Goal: Task Accomplishment & Management: Complete application form

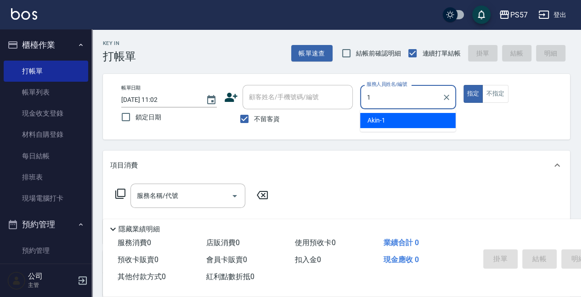
type input "Akin-1"
type button "true"
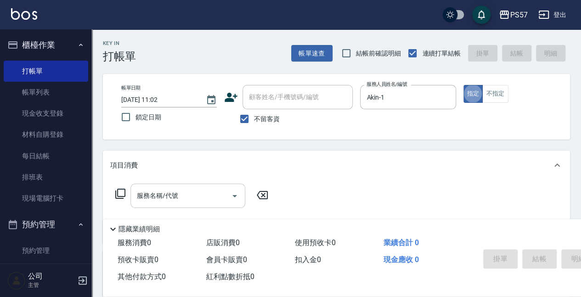
click at [165, 201] on input "服務名稱/代號" at bounding box center [181, 196] width 93 height 16
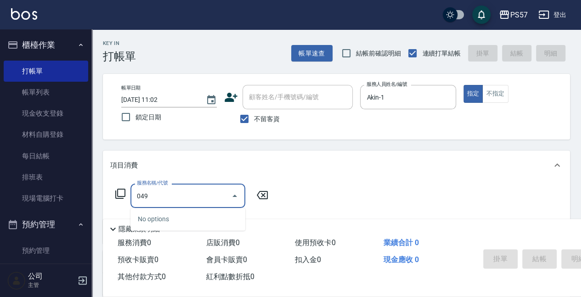
type input "0499"
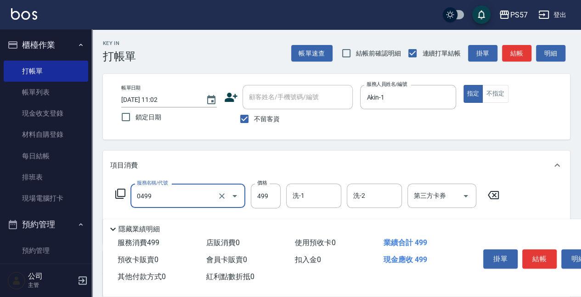
click at [173, 194] on input "0499" at bounding box center [175, 196] width 81 height 16
type input "SPA399(0399)"
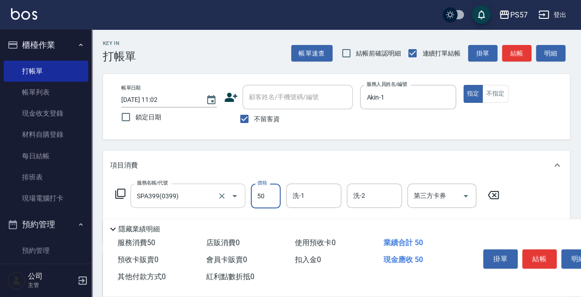
type input "500"
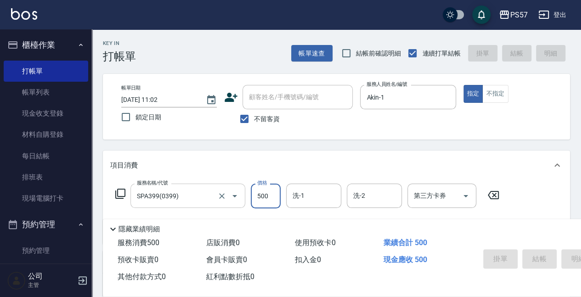
type input "[DATE] 20:21"
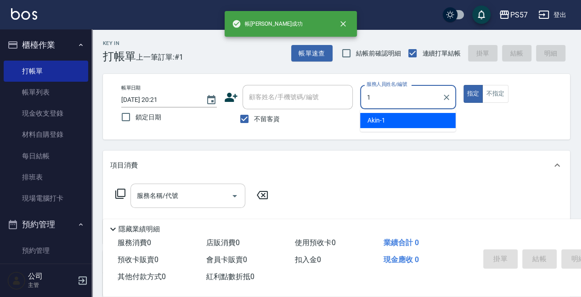
type input "Akin-1"
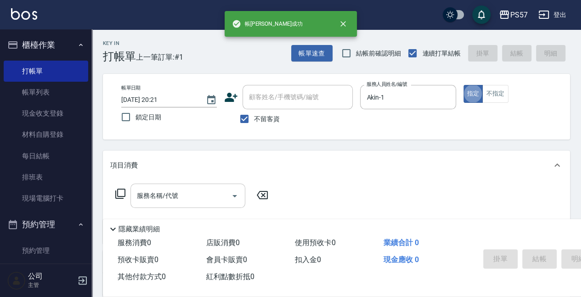
click at [142, 206] on div "服務名稱/代號" at bounding box center [187, 196] width 115 height 24
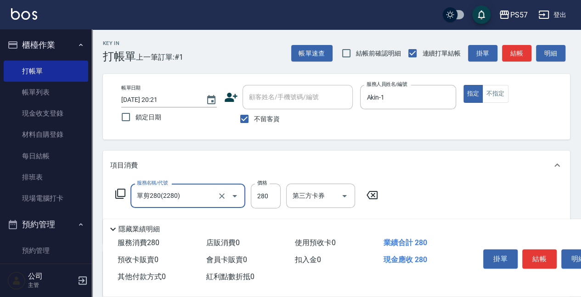
type input "單剪280(2280)"
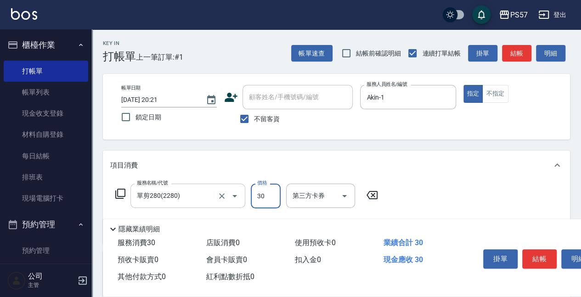
type input "300"
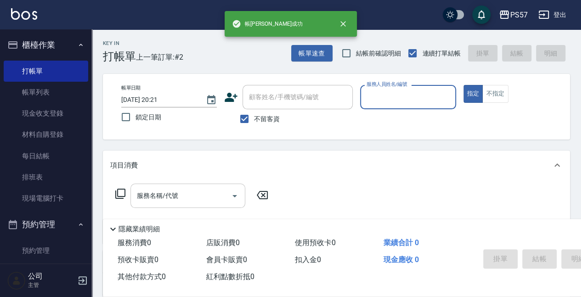
type input "ㄩ"
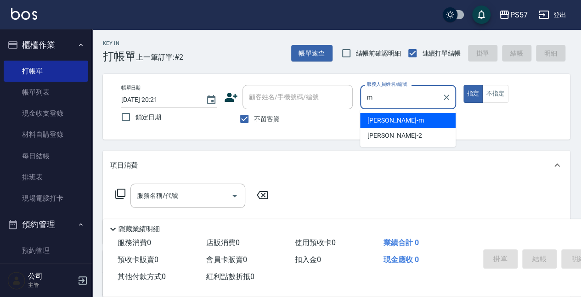
type input "[PERSON_NAME]-m"
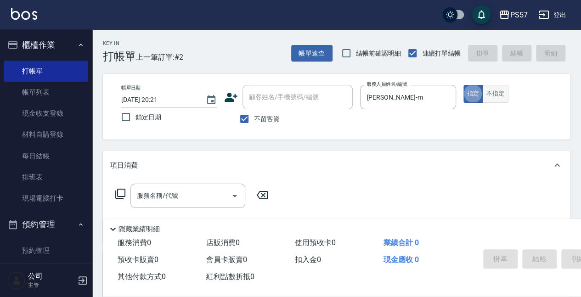
click at [486, 93] on button "不指定" at bounding box center [495, 94] width 26 height 18
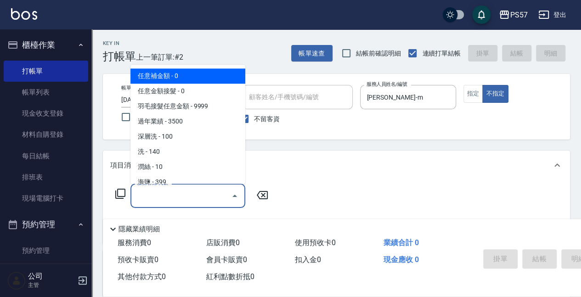
click at [187, 195] on input "服務名稱/代號" at bounding box center [181, 196] width 93 height 16
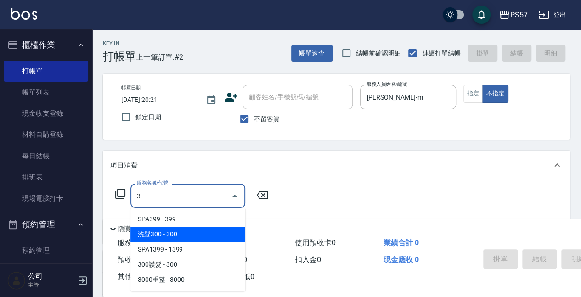
click at [176, 235] on span "洗髮300 - 300" at bounding box center [187, 234] width 115 height 15
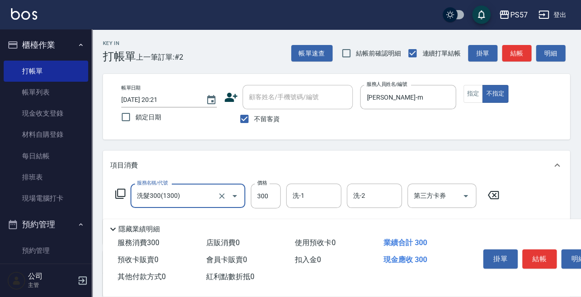
scroll to position [61, 0]
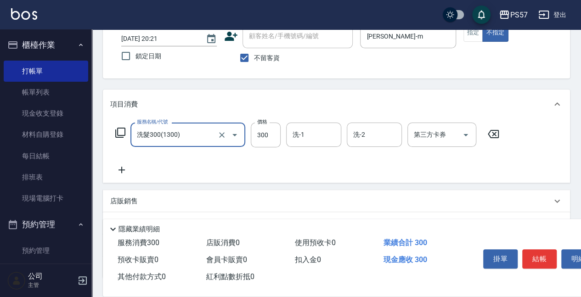
type input "洗髮300(1300)"
click at [123, 172] on icon at bounding box center [121, 169] width 23 height 11
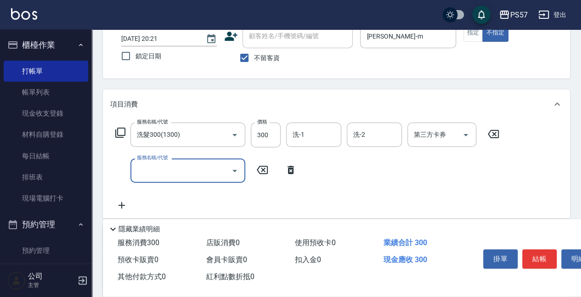
click at [155, 169] on input "服務名稱/代號" at bounding box center [181, 171] width 93 height 16
type input "剪髮100(2100)"
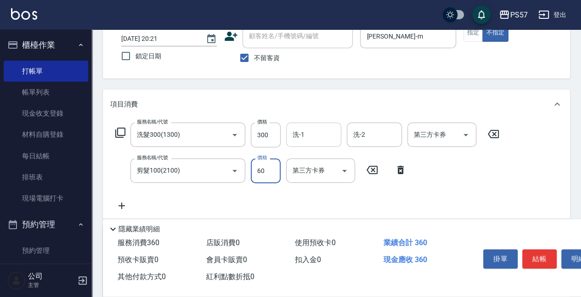
type input "60"
click at [305, 142] on input "洗-1" at bounding box center [313, 135] width 47 height 16
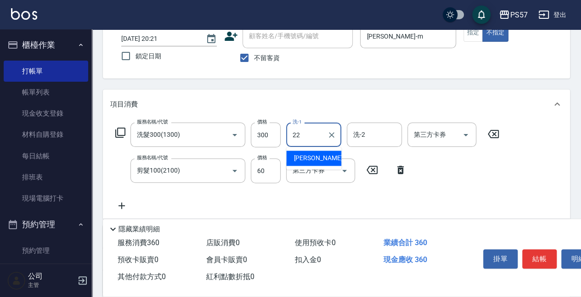
type input "[PERSON_NAME]-22"
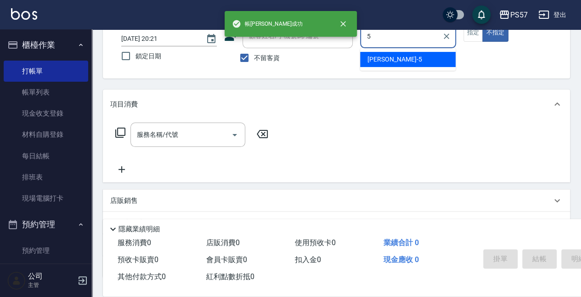
type input "[PERSON_NAME]5"
type button "false"
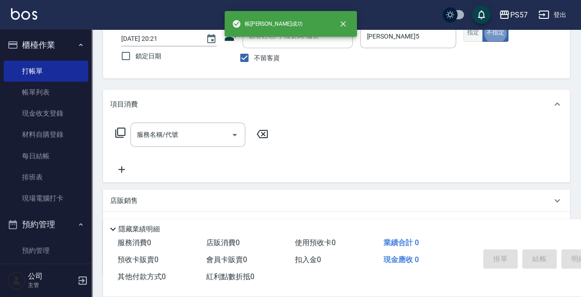
click at [470, 34] on button "指定" at bounding box center [474, 33] width 20 height 18
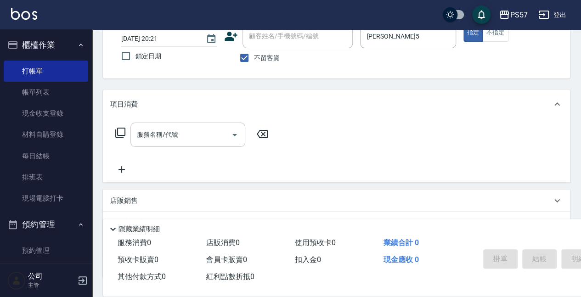
click at [200, 135] on input "服務名稱/代號" at bounding box center [181, 135] width 93 height 16
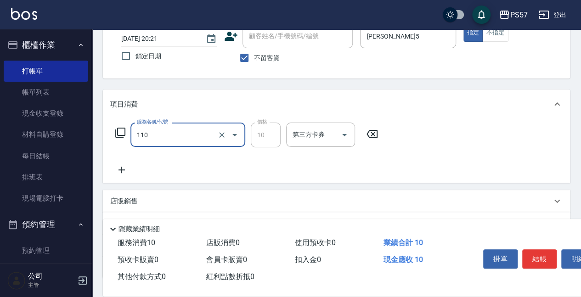
type input "潤絲(110)"
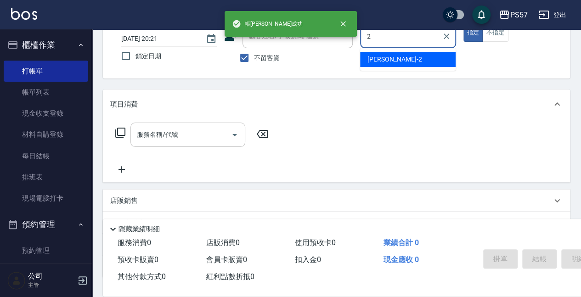
type input "圓圓-2"
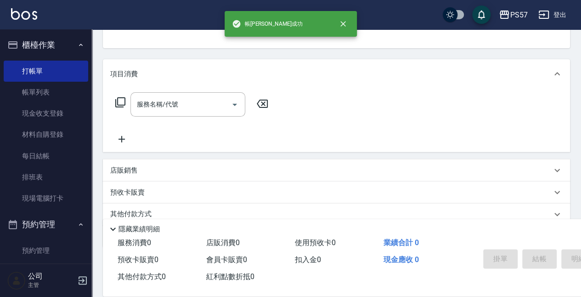
scroll to position [92, 0]
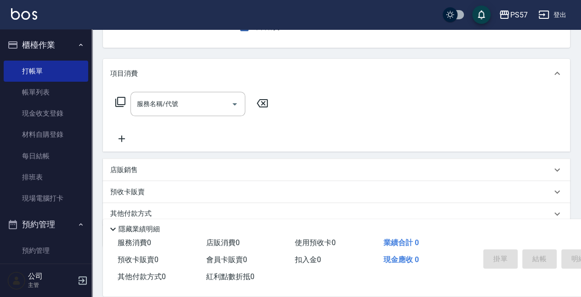
click at [124, 170] on p "店販銷售" at bounding box center [124, 170] width 28 height 10
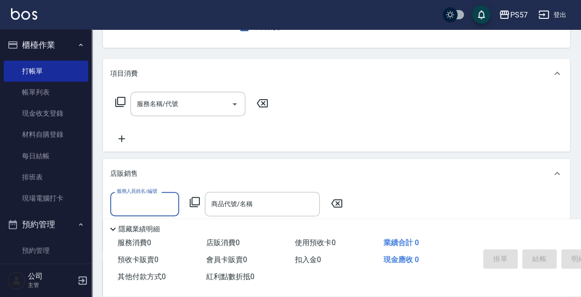
scroll to position [0, 0]
type input "圓圓-2"
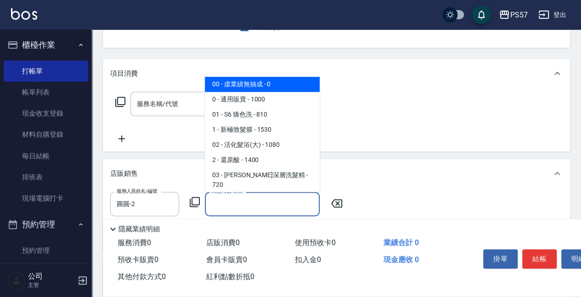
click at [225, 199] on input "商品代號/名稱" at bounding box center [262, 204] width 107 height 16
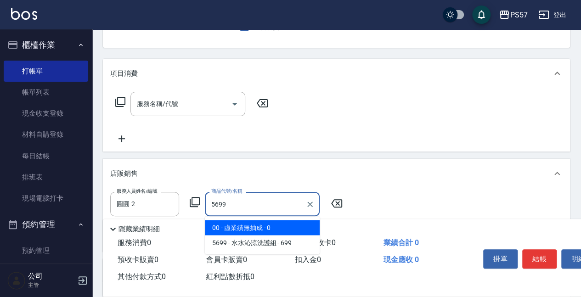
click at [299, 237] on span "5699 - 水水沁涼洗護組 - 699" at bounding box center [262, 242] width 115 height 15
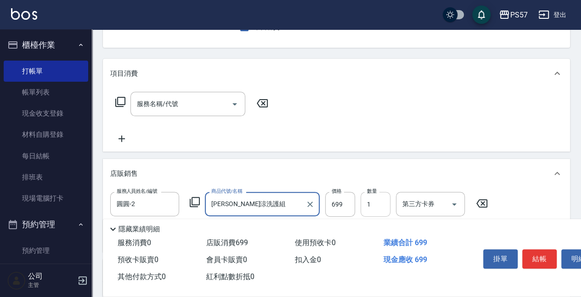
type input "[PERSON_NAME]涼洗護組"
click at [368, 204] on input "1" at bounding box center [376, 204] width 30 height 25
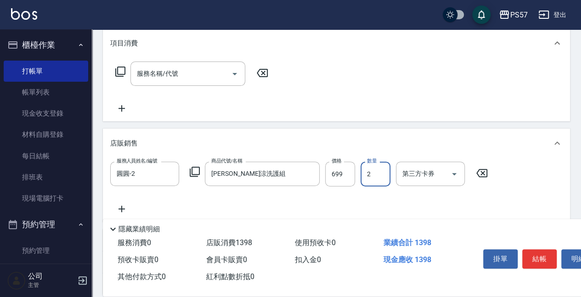
scroll to position [153, 0]
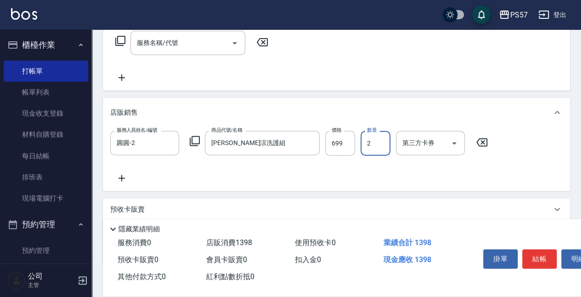
type input "2"
click at [125, 181] on icon at bounding box center [121, 178] width 23 height 11
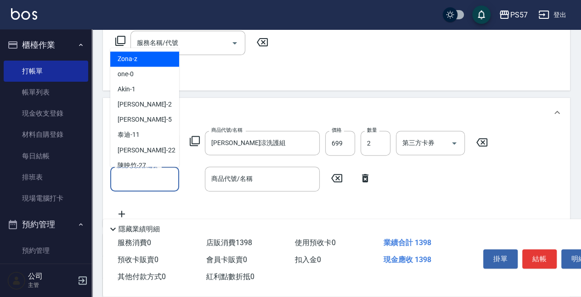
click at [136, 178] on input "服務人員姓名/編號" at bounding box center [144, 179] width 61 height 16
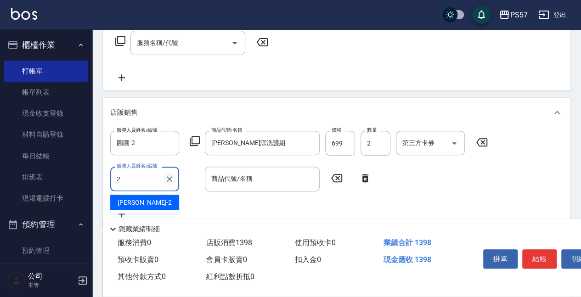
type input "圓圓-2"
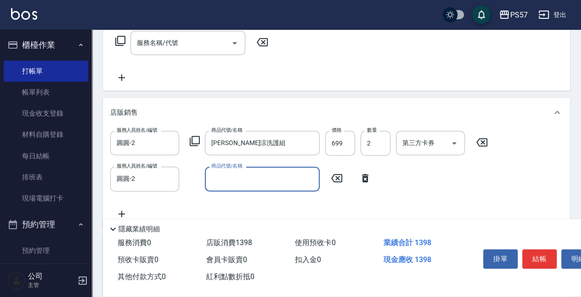
click at [215, 190] on div "商品代號/名稱" at bounding box center [262, 179] width 115 height 24
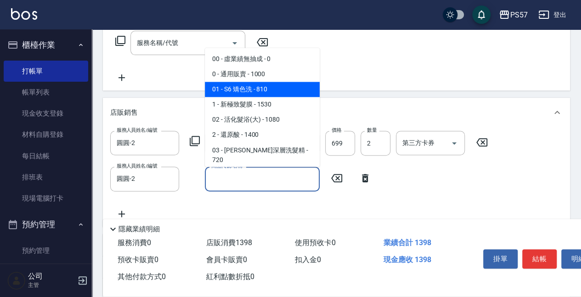
click at [266, 76] on span "0 - 通用販賣 - 1000" at bounding box center [262, 74] width 115 height 15
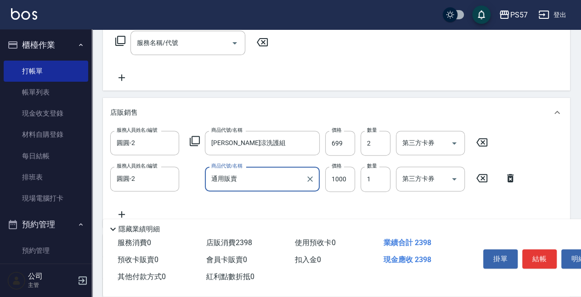
type input "通用販賣"
click at [337, 184] on input "1000" at bounding box center [340, 179] width 30 height 25
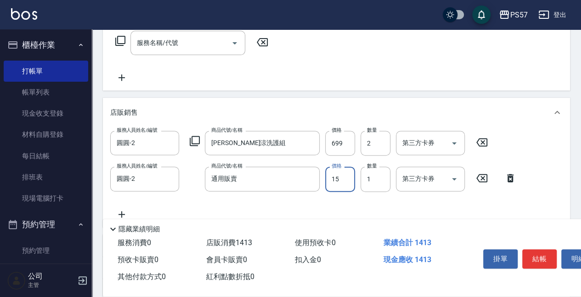
type input "150"
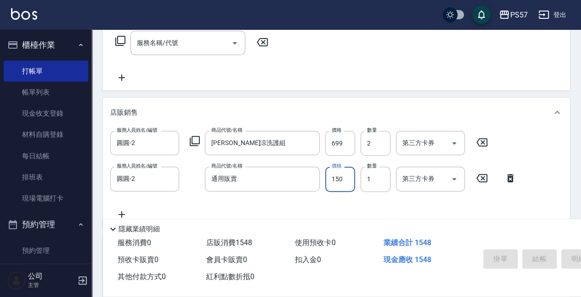
type input "[DATE] 20:22"
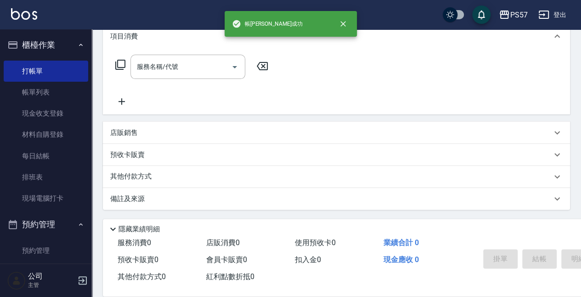
scroll to position [0, 0]
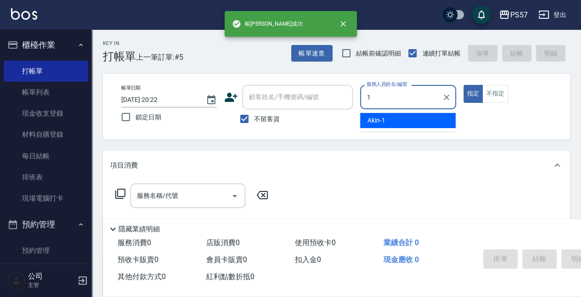
type input "Akin-1"
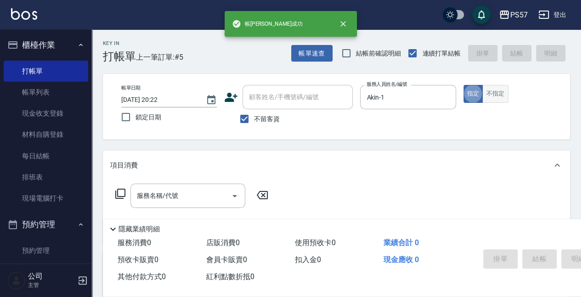
click at [496, 102] on button "不指定" at bounding box center [495, 94] width 26 height 18
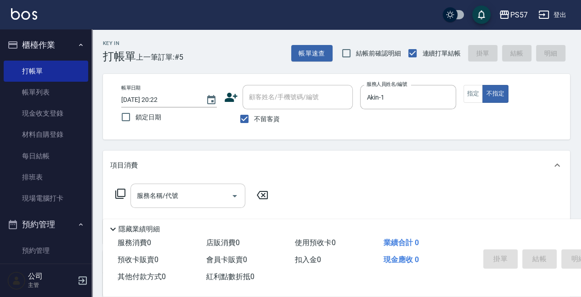
click at [144, 199] on input "服務名稱/代號" at bounding box center [181, 196] width 93 height 16
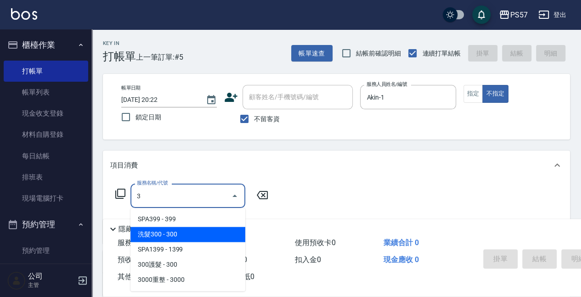
click at [148, 234] on span "洗髮300 - 300" at bounding box center [187, 234] width 115 height 15
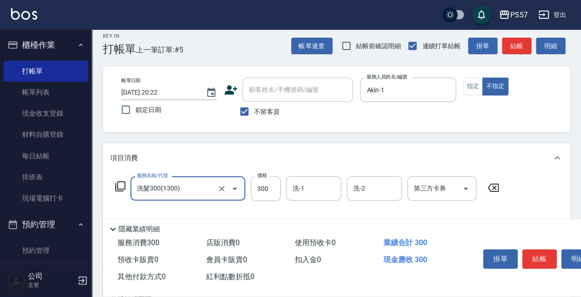
scroll to position [61, 0]
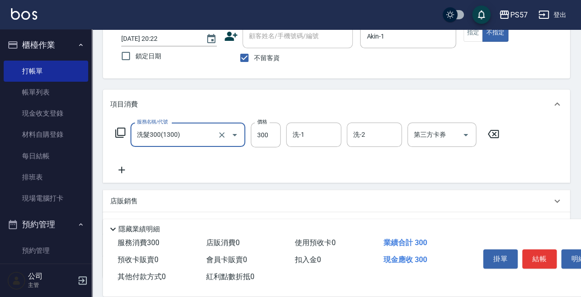
type input "洗髮300(1300)"
click at [124, 168] on icon at bounding box center [121, 169] width 23 height 11
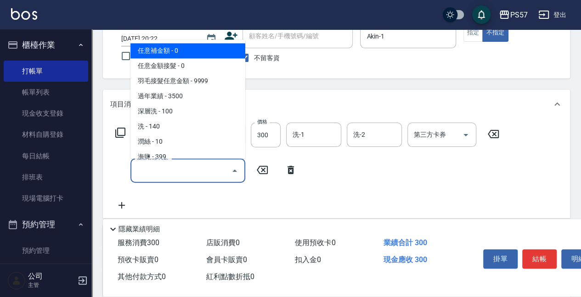
click at [170, 167] on input "服務名稱/代號" at bounding box center [181, 171] width 93 height 16
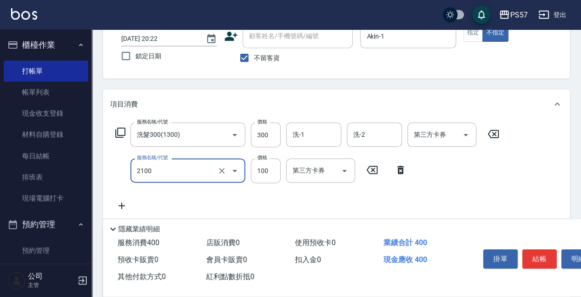
type input "剪髮100(2100)"
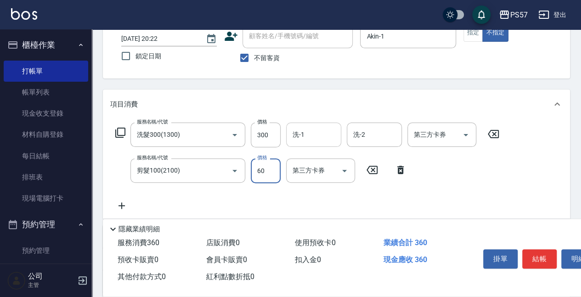
type input "60"
click at [306, 127] on input "洗-1" at bounding box center [313, 135] width 47 height 16
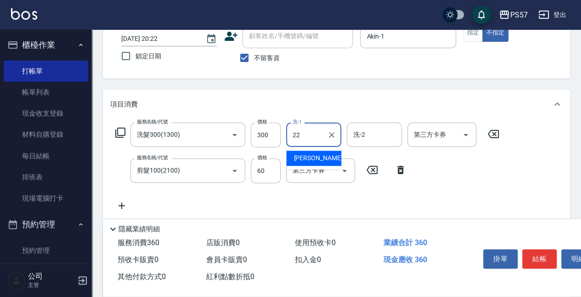
type input "[PERSON_NAME]-22"
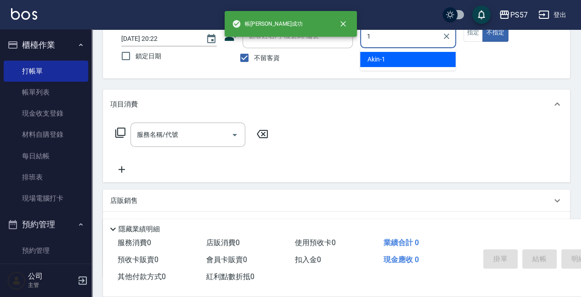
type input "Akin-1"
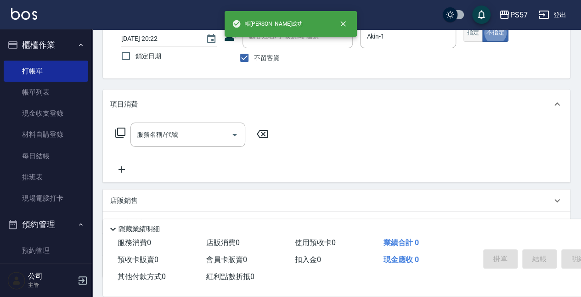
click at [481, 32] on button "指定" at bounding box center [474, 33] width 20 height 18
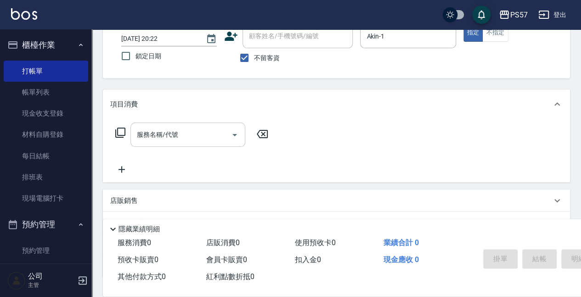
click at [193, 145] on div "服務名稱/代號" at bounding box center [187, 135] width 115 height 24
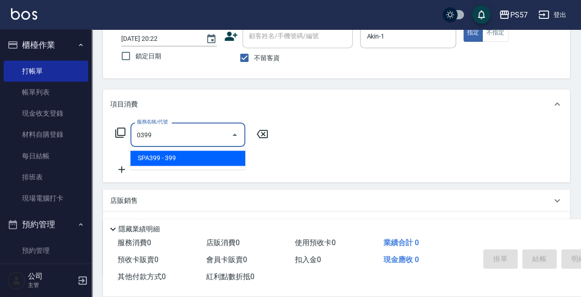
type input "SPA399(0399)"
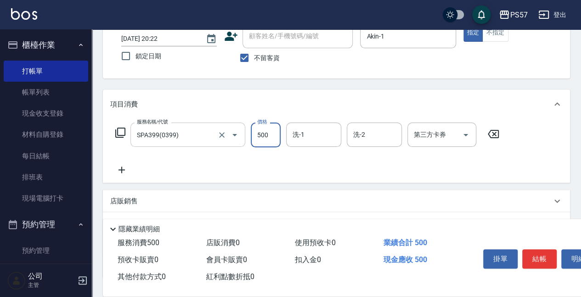
type input "500"
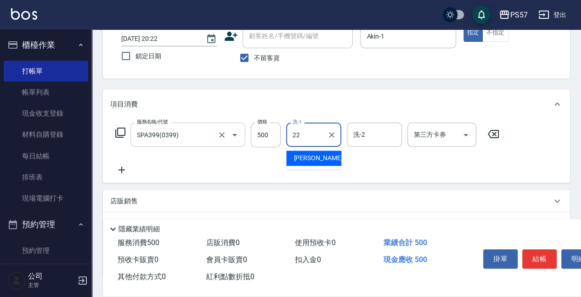
type input "[PERSON_NAME]-22"
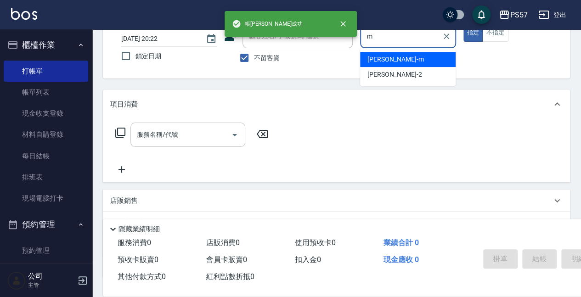
type input "[PERSON_NAME]-m"
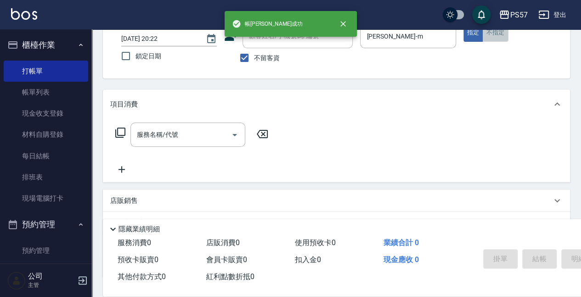
click at [482, 34] on button "不指定" at bounding box center [495, 33] width 26 height 18
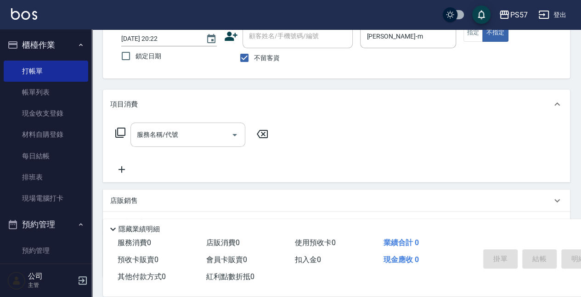
click at [175, 139] on input "服務名稱/代號" at bounding box center [181, 135] width 93 height 16
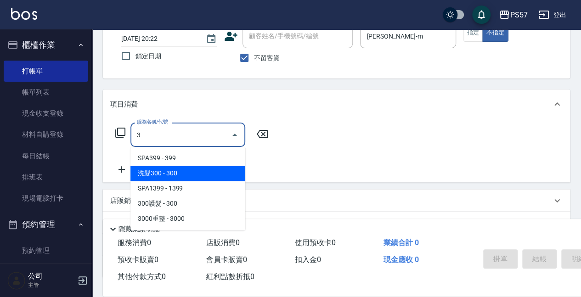
click at [164, 173] on span "洗髮300 - 300" at bounding box center [187, 173] width 115 height 15
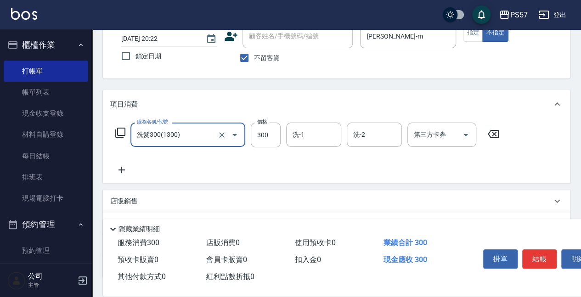
type input "洗髮300(1300)"
click at [119, 172] on icon at bounding box center [121, 169] width 23 height 11
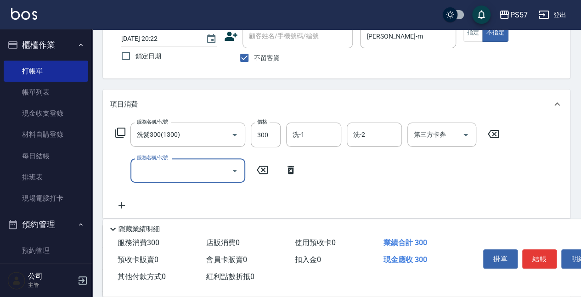
click at [158, 173] on input "服務名稱/代號" at bounding box center [181, 171] width 93 height 16
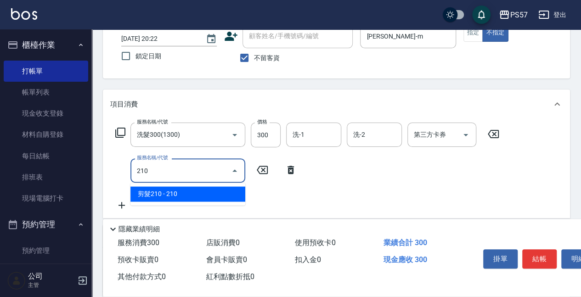
type input "剪髮210(2210)"
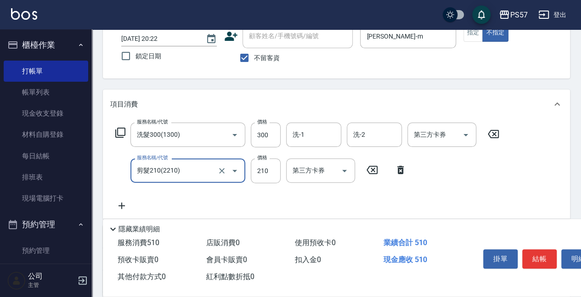
click at [235, 172] on icon "Open" at bounding box center [234, 170] width 11 height 11
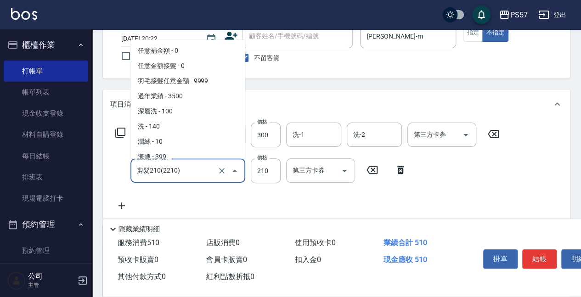
scroll to position [249, 0]
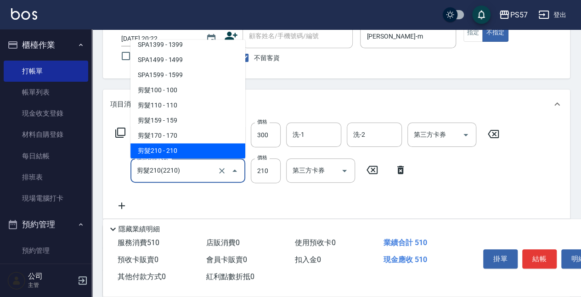
click at [210, 176] on input "剪髮210(2210)" at bounding box center [175, 171] width 81 height 16
click at [215, 171] on input "剪髮210(2210)" at bounding box center [175, 171] width 81 height 16
click at [218, 170] on icon "Clear" at bounding box center [221, 170] width 9 height 9
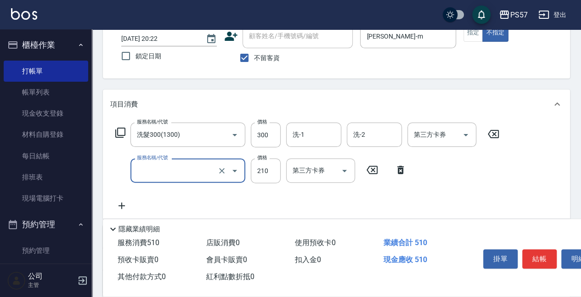
click at [198, 170] on input "服務名稱/代號" at bounding box center [175, 171] width 81 height 16
type input "剪髮100(2100)"
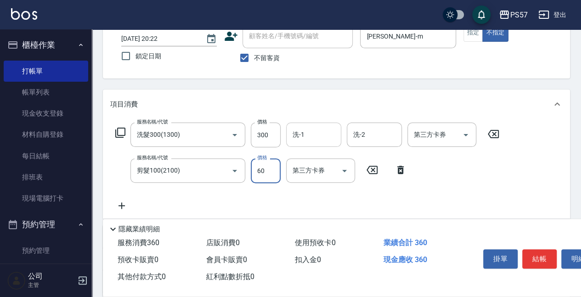
type input "60"
click at [323, 130] on input "洗-1" at bounding box center [313, 135] width 47 height 16
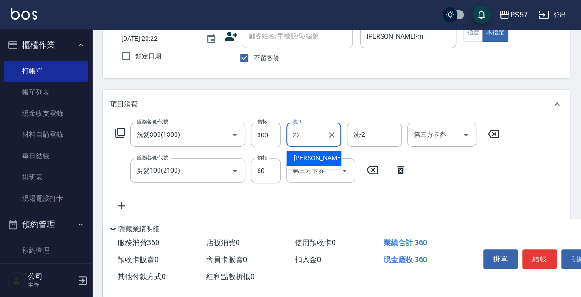
type input "[PERSON_NAME]-22"
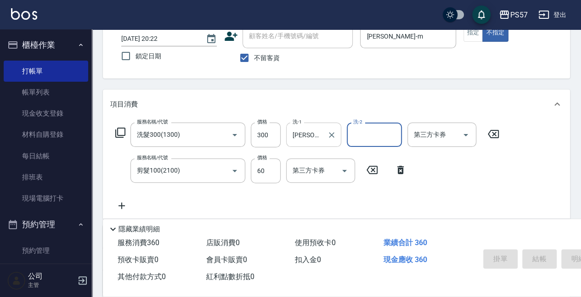
type input "[DATE] 20:23"
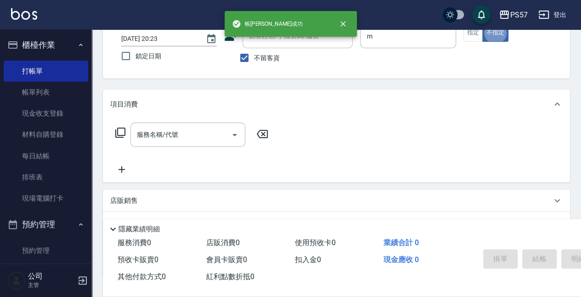
type input "[PERSON_NAME]-m"
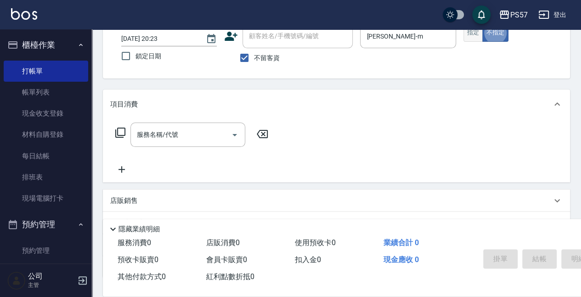
click at [468, 35] on button "指定" at bounding box center [474, 33] width 20 height 18
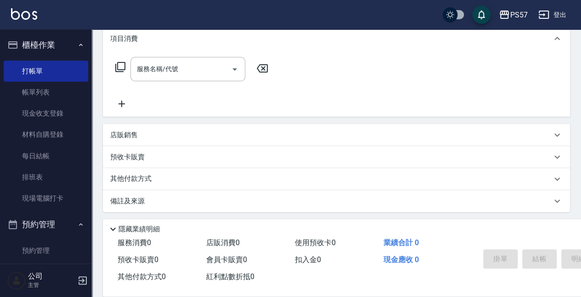
scroll to position [129, 0]
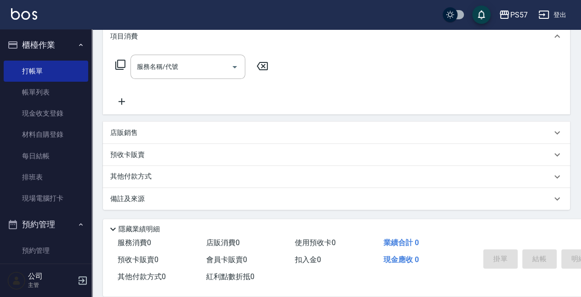
click at [147, 134] on div "店販銷售" at bounding box center [331, 133] width 442 height 10
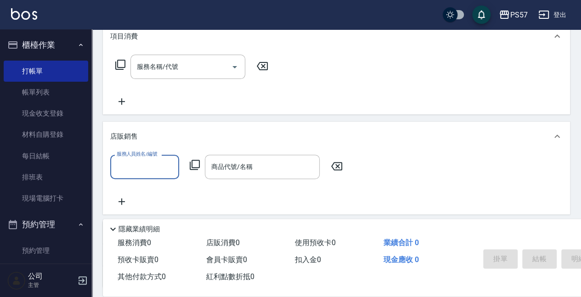
scroll to position [0, 0]
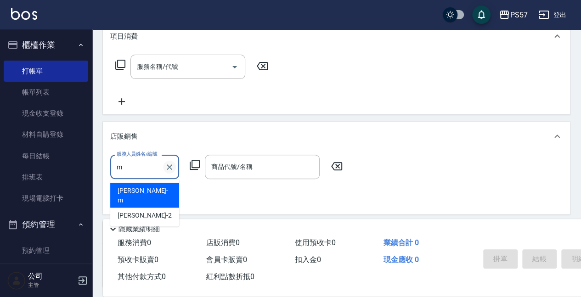
type input "[PERSON_NAME]-m"
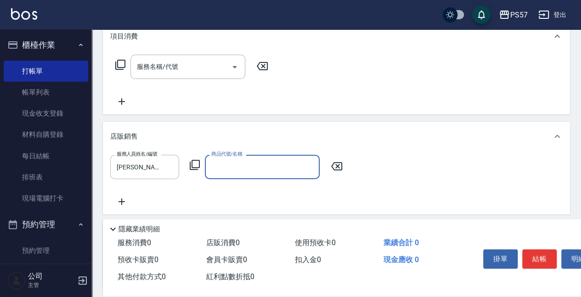
click at [237, 161] on input "商品代號/名稱" at bounding box center [262, 167] width 107 height 16
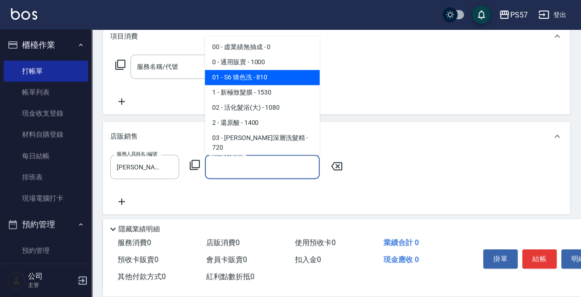
click at [257, 68] on span "0 - 通用販賣 - 1000" at bounding box center [262, 62] width 115 height 15
type input "通用販賣"
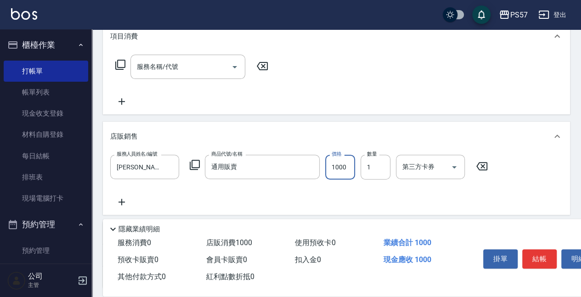
click at [339, 170] on input "1000" at bounding box center [340, 167] width 30 height 25
type input "614"
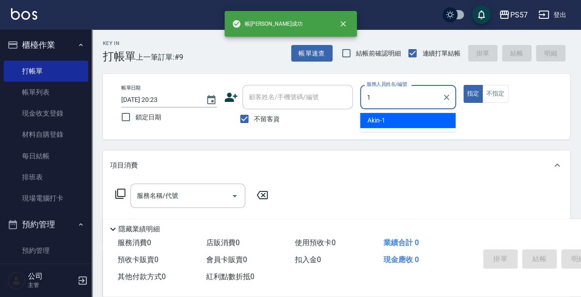
type input "Akin-1"
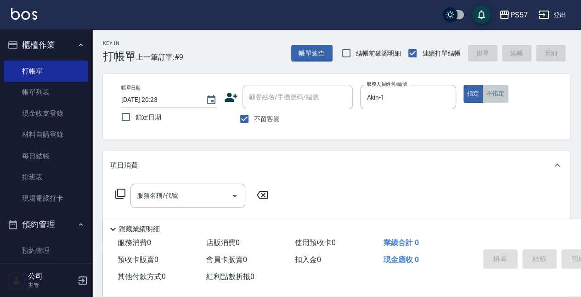
click at [498, 96] on button "不指定" at bounding box center [495, 94] width 26 height 18
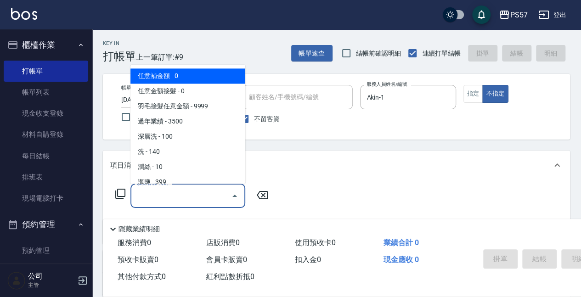
click at [169, 194] on input "服務名稱/代號" at bounding box center [181, 196] width 93 height 16
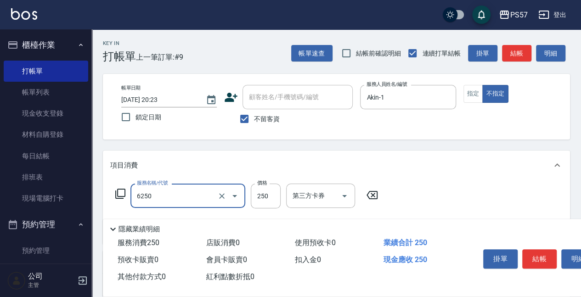
type input "刮痧(6250)"
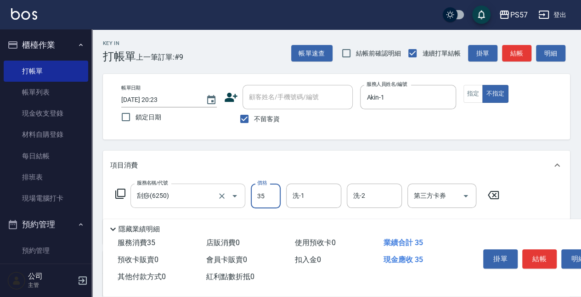
type input "350"
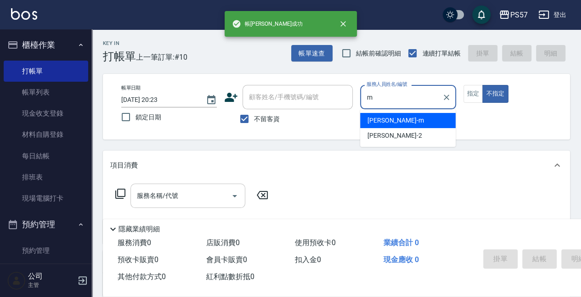
type input "[PERSON_NAME]-m"
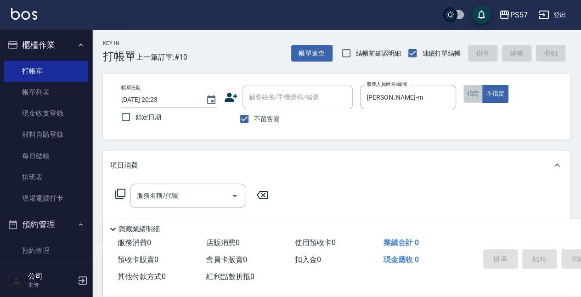
click at [476, 90] on button "指定" at bounding box center [474, 94] width 20 height 18
click at [151, 196] on input "服務名稱/代號" at bounding box center [181, 196] width 93 height 16
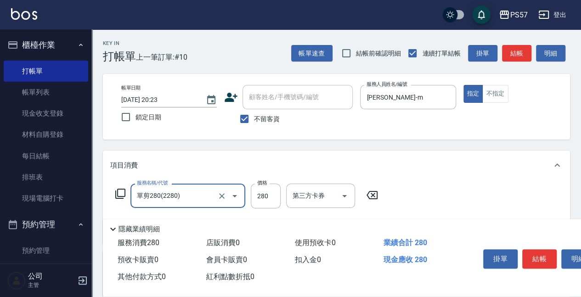
type input "單剪280(2280)"
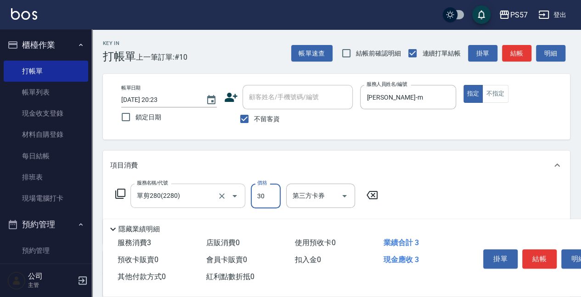
type input "300"
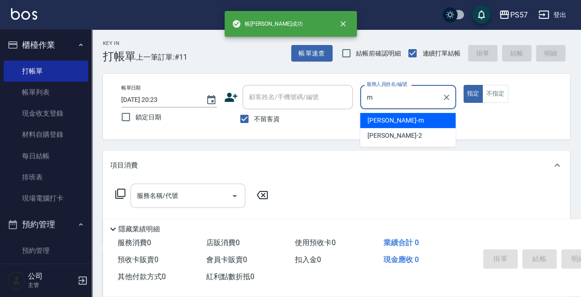
type input "[PERSON_NAME]-m"
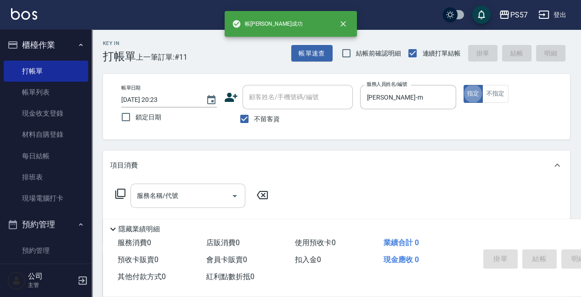
click at [144, 204] on input "服務名稱/代號" at bounding box center [181, 196] width 93 height 16
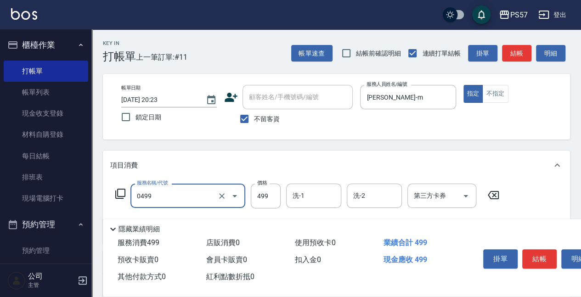
type input "SPA499(0499)"
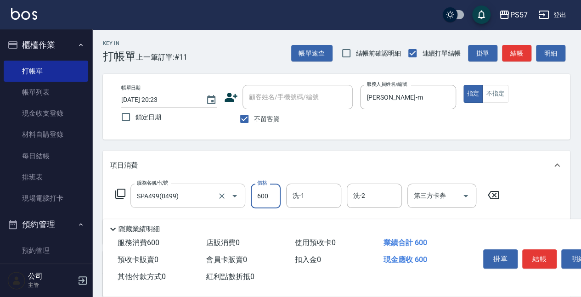
type input "600"
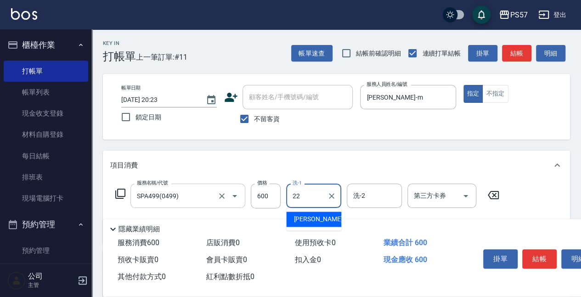
type input "[PERSON_NAME]-22"
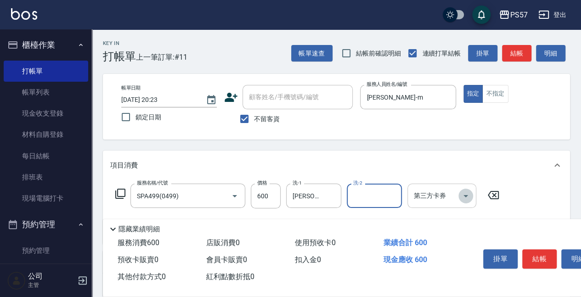
click at [468, 198] on icon "Open" at bounding box center [465, 196] width 11 height 11
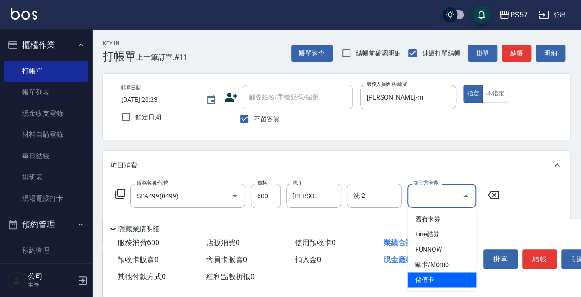
click at [448, 274] on span "儲值卡" at bounding box center [442, 279] width 69 height 15
type input "儲值卡"
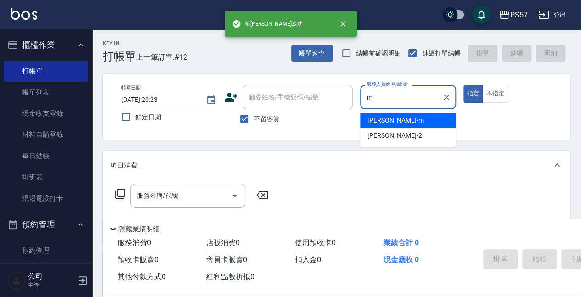
type input "[PERSON_NAME]-m"
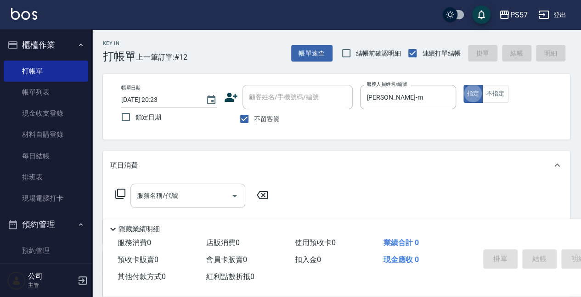
drag, startPoint x: 201, startPoint y: 180, endPoint x: 198, endPoint y: 190, distance: 10.3
click at [201, 185] on div "項目消費 服務名稱/代號 服務名稱/代號" at bounding box center [336, 197] width 467 height 93
click at [198, 190] on input "服務名稱/代號" at bounding box center [181, 196] width 93 height 16
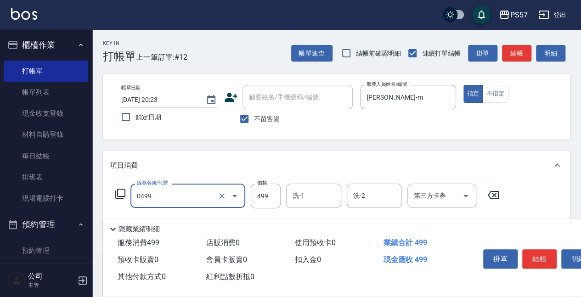
type input "SPA499(0499)"
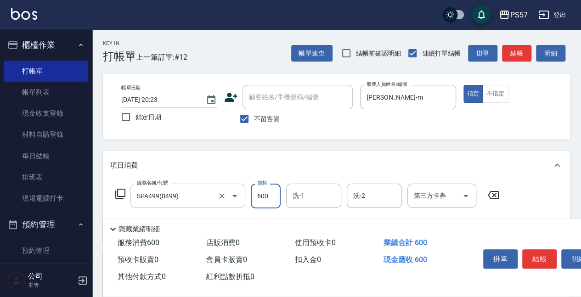
type input "600"
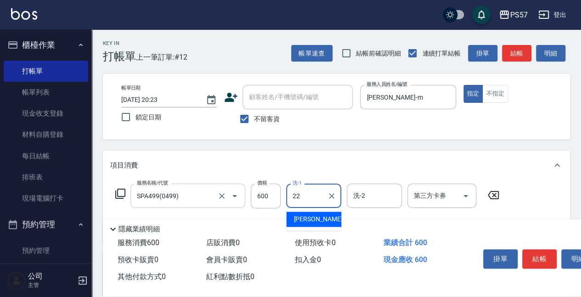
type input "[PERSON_NAME]-22"
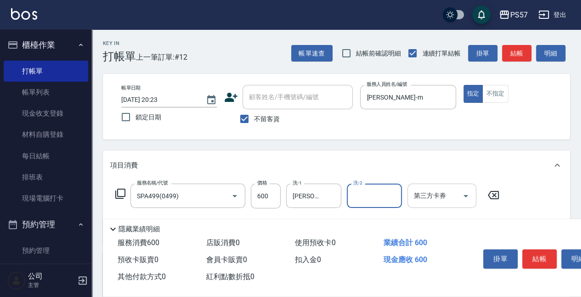
click at [425, 196] on input "第三方卡券" at bounding box center [435, 196] width 47 height 16
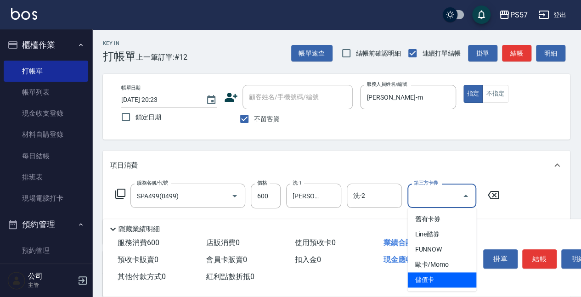
click at [427, 282] on span "儲值卡" at bounding box center [442, 279] width 69 height 15
type input "儲值卡"
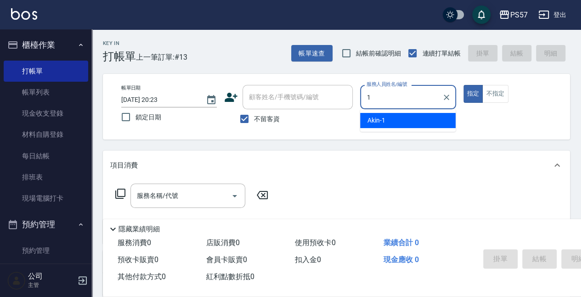
type input "Akin-1"
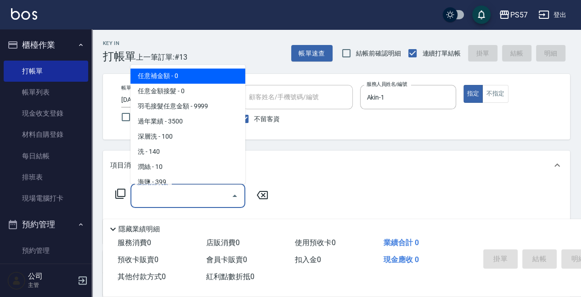
click at [201, 196] on input "服務名稱/代號" at bounding box center [181, 196] width 93 height 16
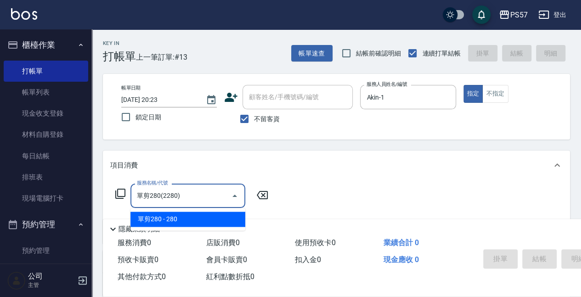
type input "單剪280(2280)"
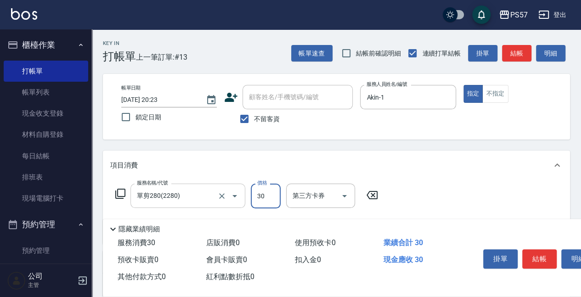
type input "300"
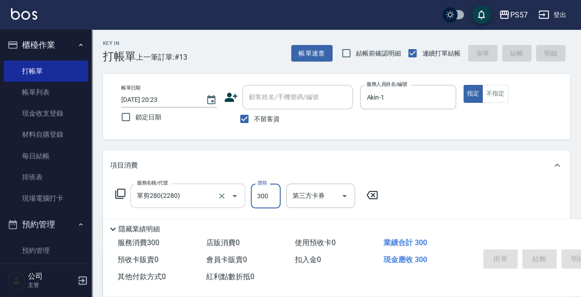
type input "[DATE] 20:35"
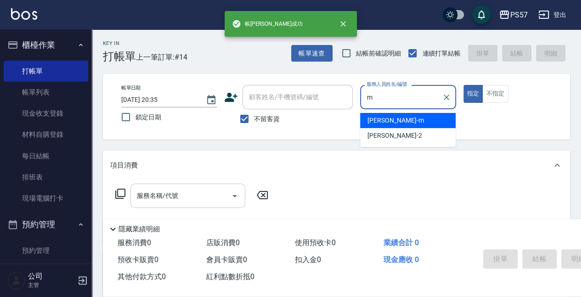
type input "[PERSON_NAME]-m"
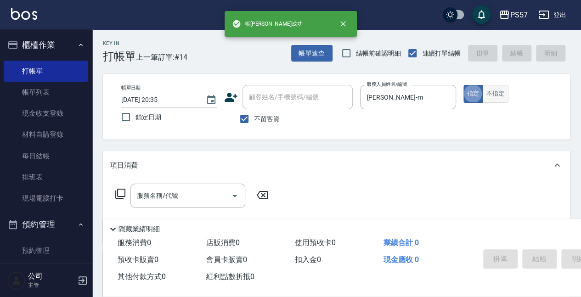
click at [501, 96] on button "不指定" at bounding box center [495, 94] width 26 height 18
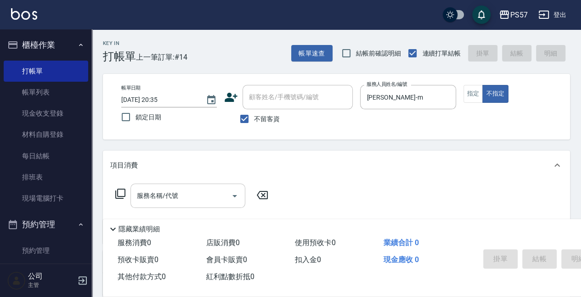
click at [162, 189] on div "服務名稱/代號 服務名稱/代號" at bounding box center [187, 196] width 115 height 24
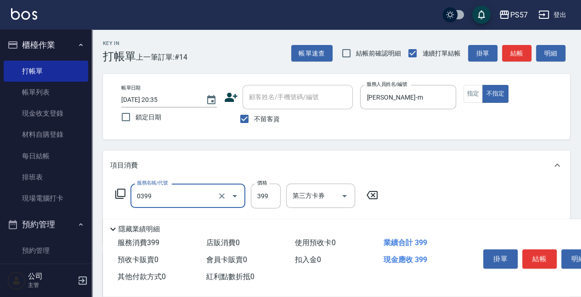
type input "SPA399(0399)"
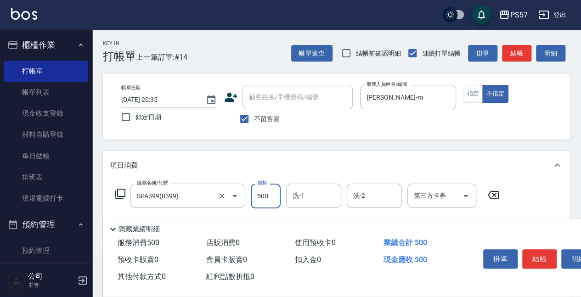
type input "500"
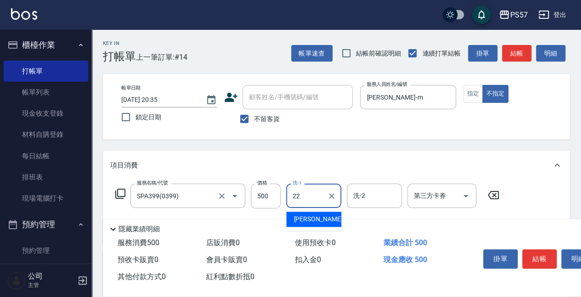
type input "[PERSON_NAME]-22"
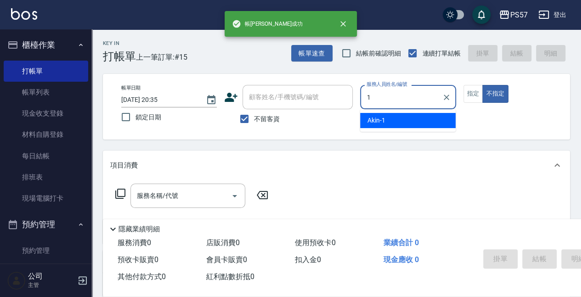
type input "Akin-1"
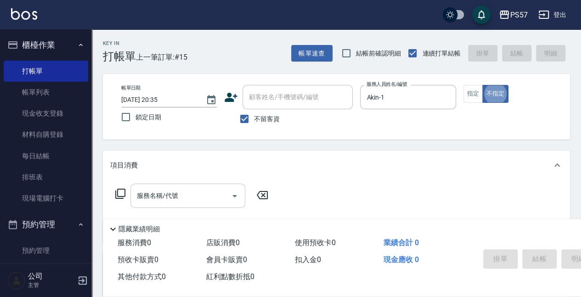
click at [160, 199] on input "服務名稱/代號" at bounding box center [181, 196] width 93 height 16
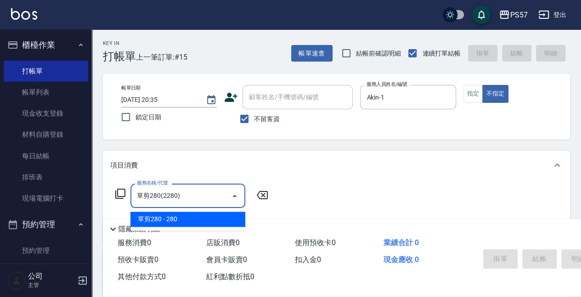
type input "單剪280(2280)"
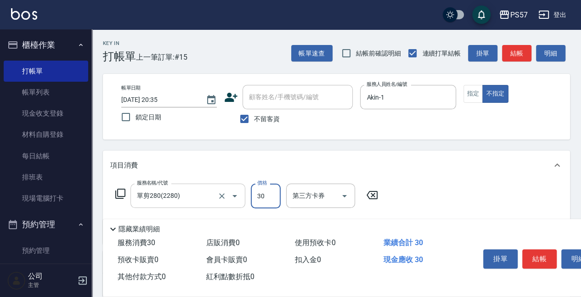
type input "300"
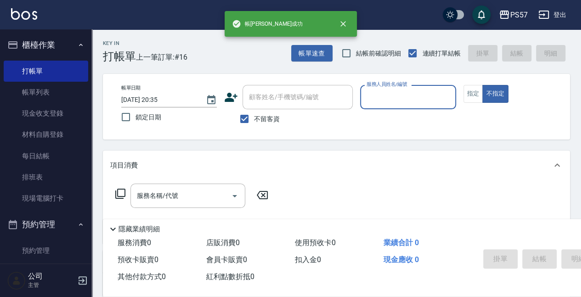
scroll to position [173, 0]
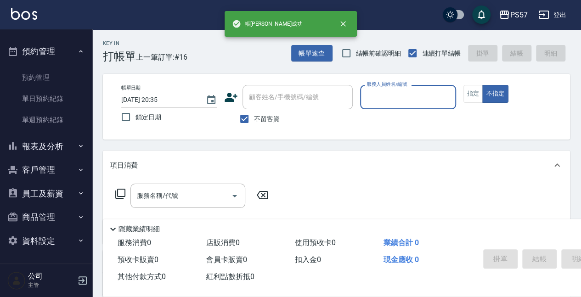
click at [44, 146] on button "報表及分析" at bounding box center [46, 147] width 85 height 24
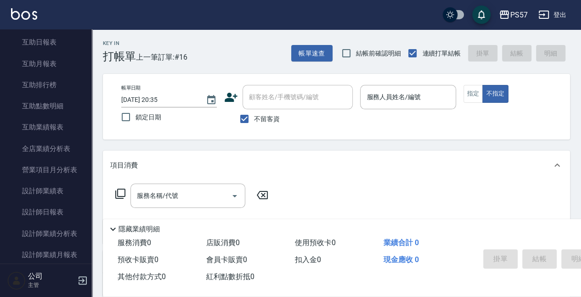
scroll to position [510, 0]
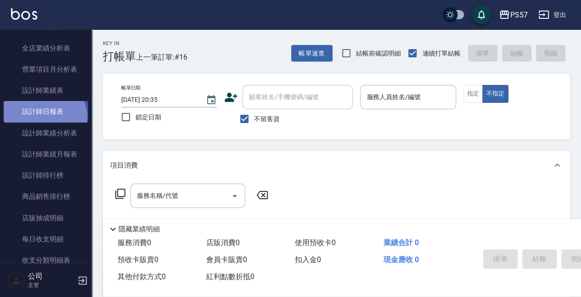
click at [43, 117] on link "設計師日報表" at bounding box center [46, 111] width 85 height 21
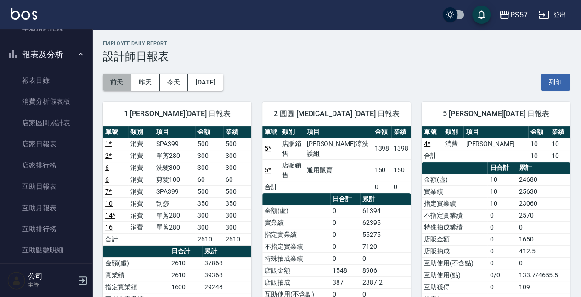
click at [110, 82] on button "前天" at bounding box center [117, 82] width 28 height 17
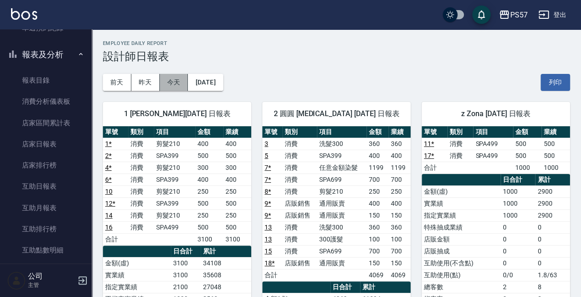
click at [170, 81] on button "今天" at bounding box center [174, 82] width 28 height 17
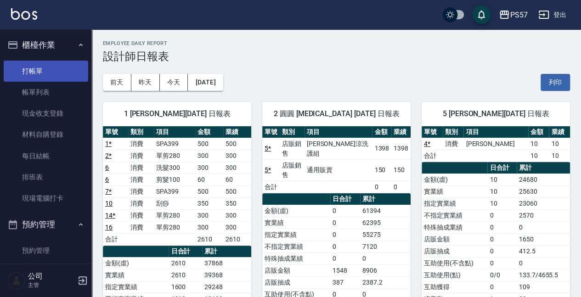
click at [36, 76] on link "打帳單" at bounding box center [46, 71] width 85 height 21
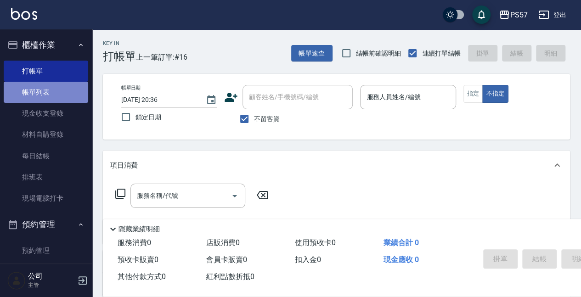
click at [48, 91] on link "帳單列表" at bounding box center [46, 92] width 85 height 21
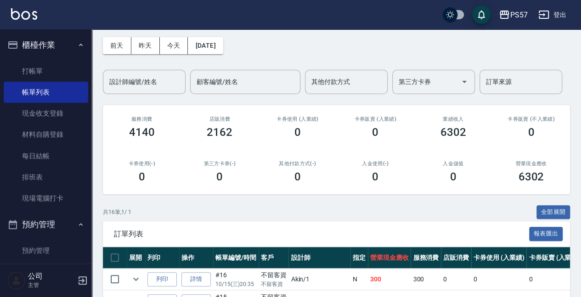
scroll to position [153, 0]
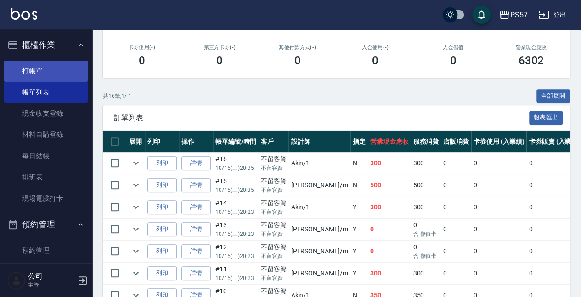
click at [38, 70] on link "打帳單" at bounding box center [46, 71] width 85 height 21
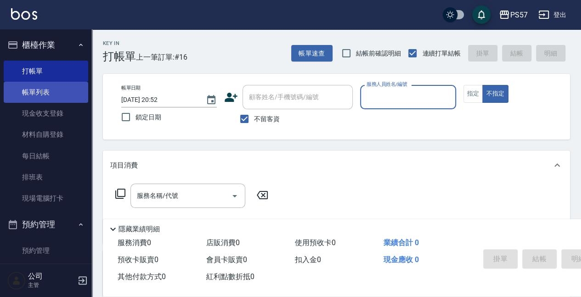
click at [56, 89] on link "帳單列表" at bounding box center [46, 92] width 85 height 21
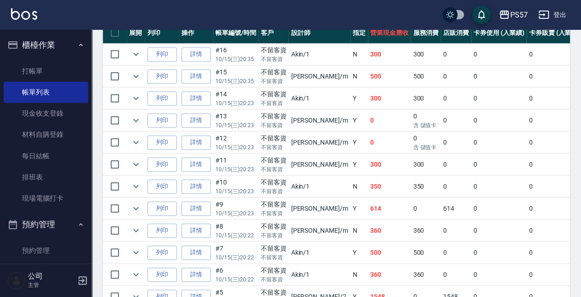
scroll to position [337, 0]
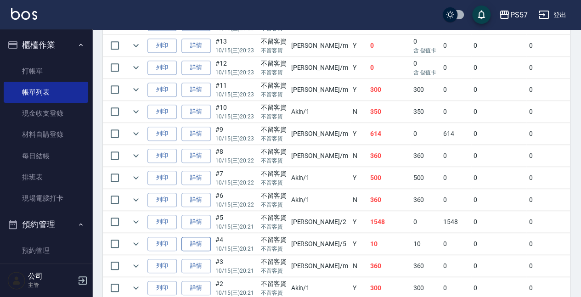
click at [201, 240] on link "詳情" at bounding box center [195, 244] width 29 height 14
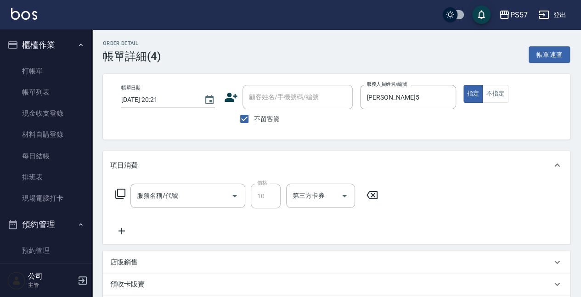
type input "[DATE] 20:21"
checkbox input "true"
type input "[PERSON_NAME]5"
type input "潤絲(110)"
